Goal: Task Accomplishment & Management: Complete application form

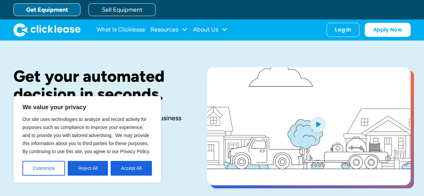
click at [49, 150] on span "Our site uses technologies to analyze and record activity for purposes such as …" at bounding box center [86, 136] width 128 height 38
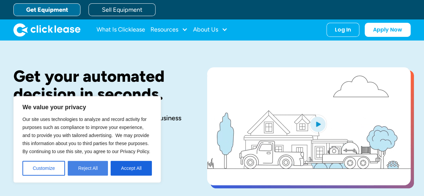
click at [90, 168] on button "Reject All" at bounding box center [88, 168] width 40 height 15
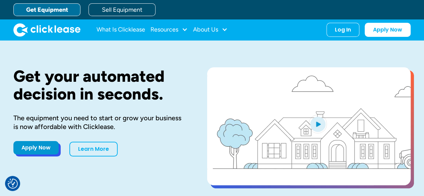
click at [36, 149] on link "Apply Now" at bounding box center [35, 147] width 45 height 13
